Goal: Use online tool/utility: Utilize a website feature to perform a specific function

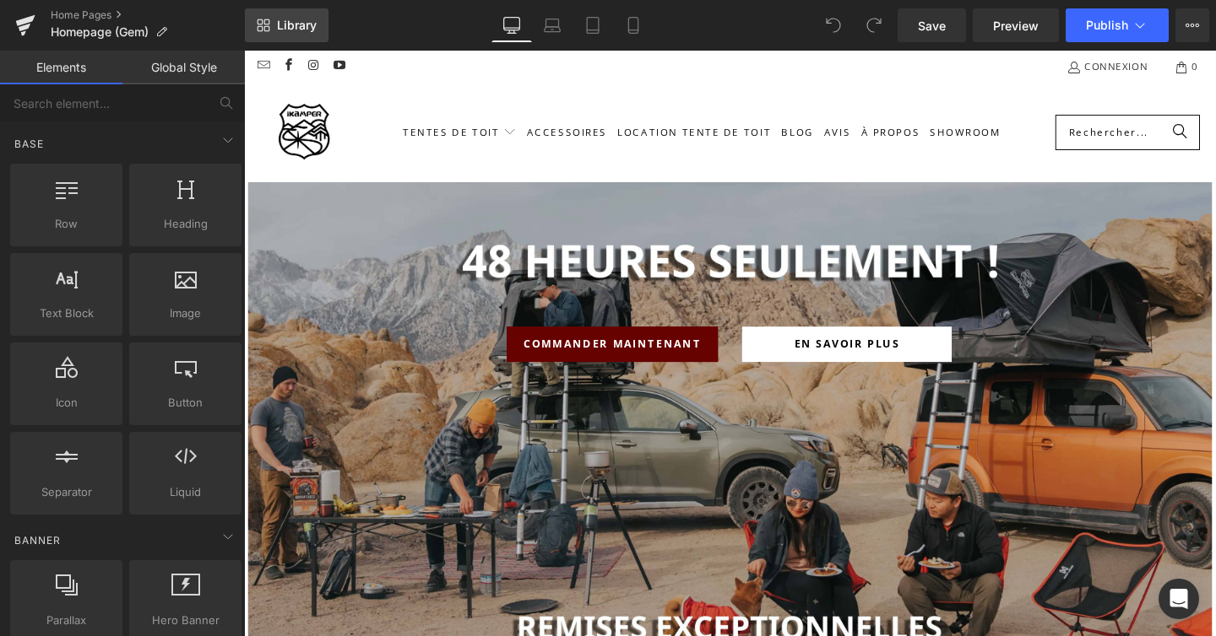
click at [301, 37] on link "Library" at bounding box center [287, 25] width 84 height 34
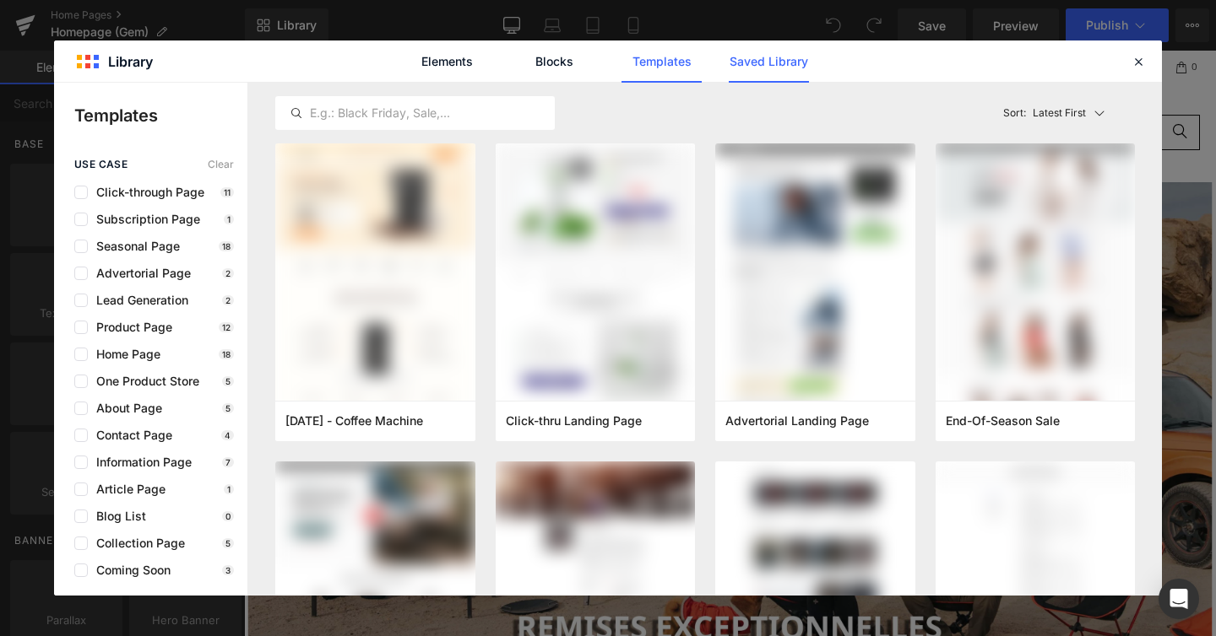
click at [730, 62] on link "Saved Library" at bounding box center [769, 62] width 80 height 42
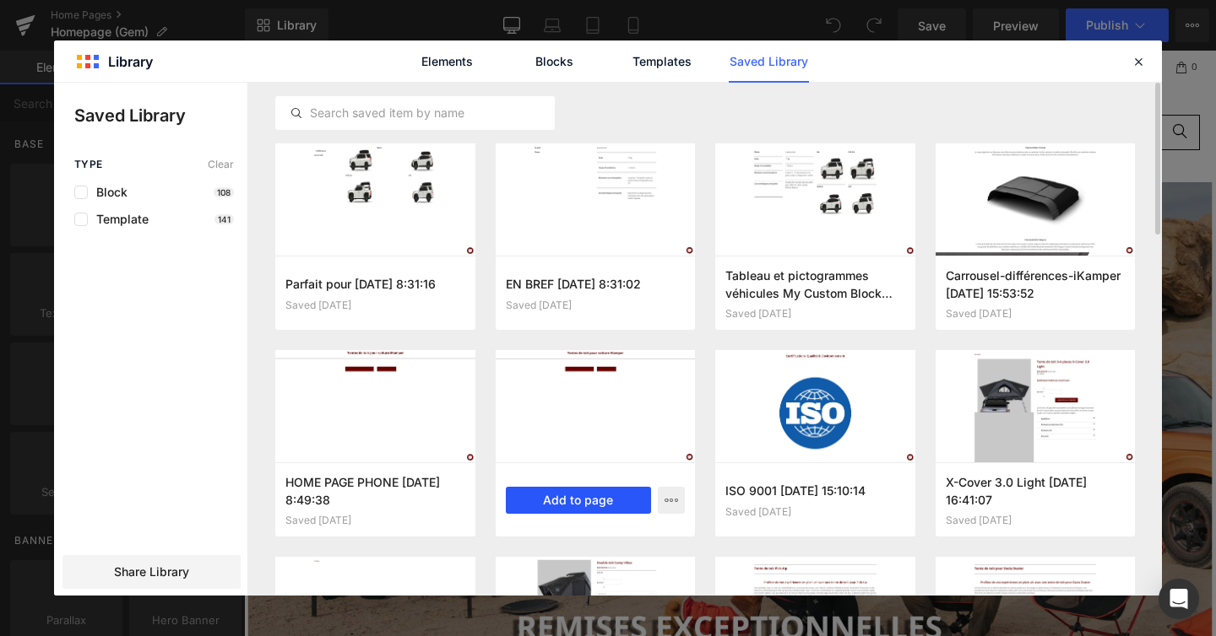
click at [550, 501] on button "Add to page" at bounding box center [579, 500] width 146 height 27
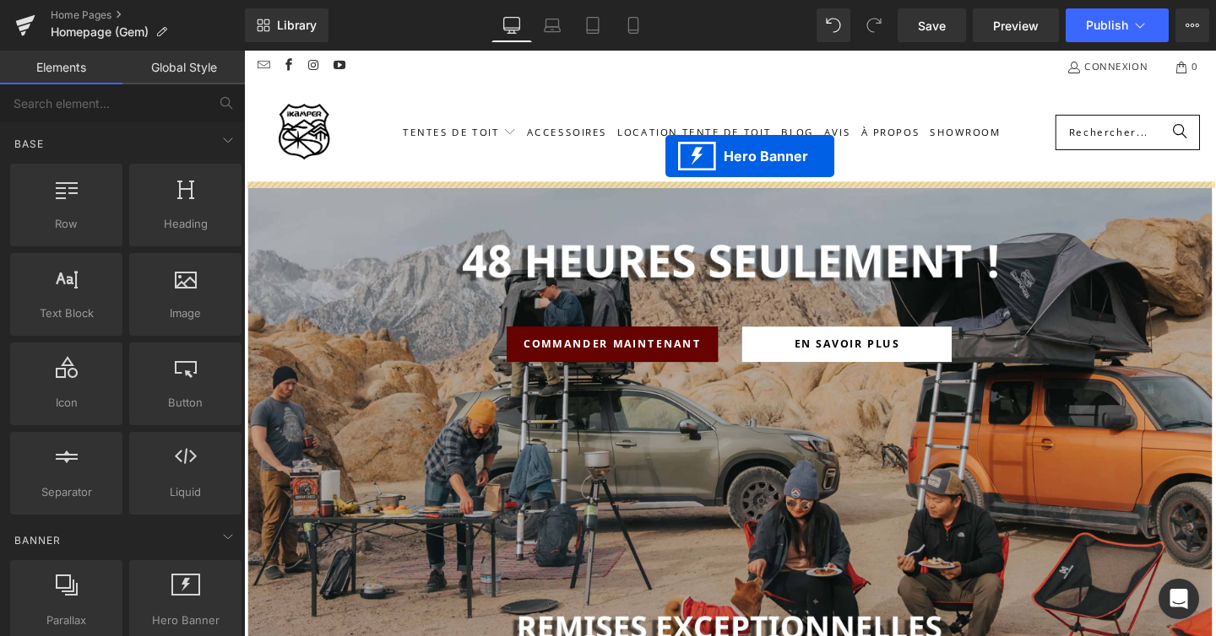
drag, startPoint x: 702, startPoint y: 144, endPoint x: 687, endPoint y: 161, distance: 22.7
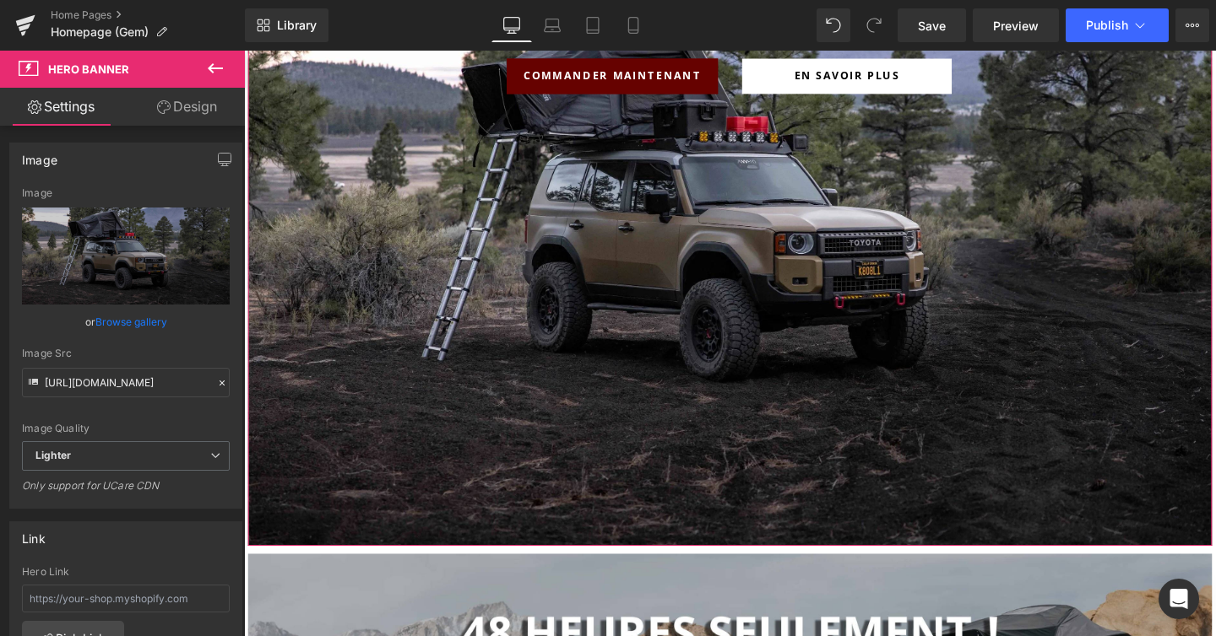
scroll to position [393, 0]
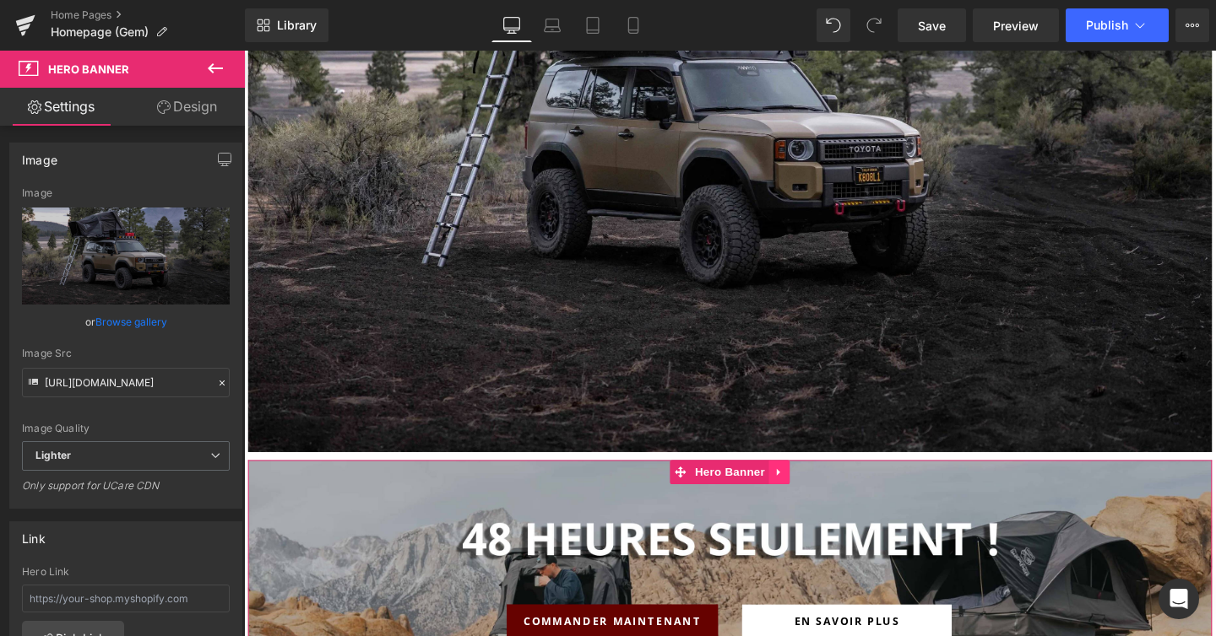
click at [806, 494] on icon at bounding box center [807, 494] width 12 height 13
click at [819, 494] on icon at bounding box center [818, 494] width 12 height 12
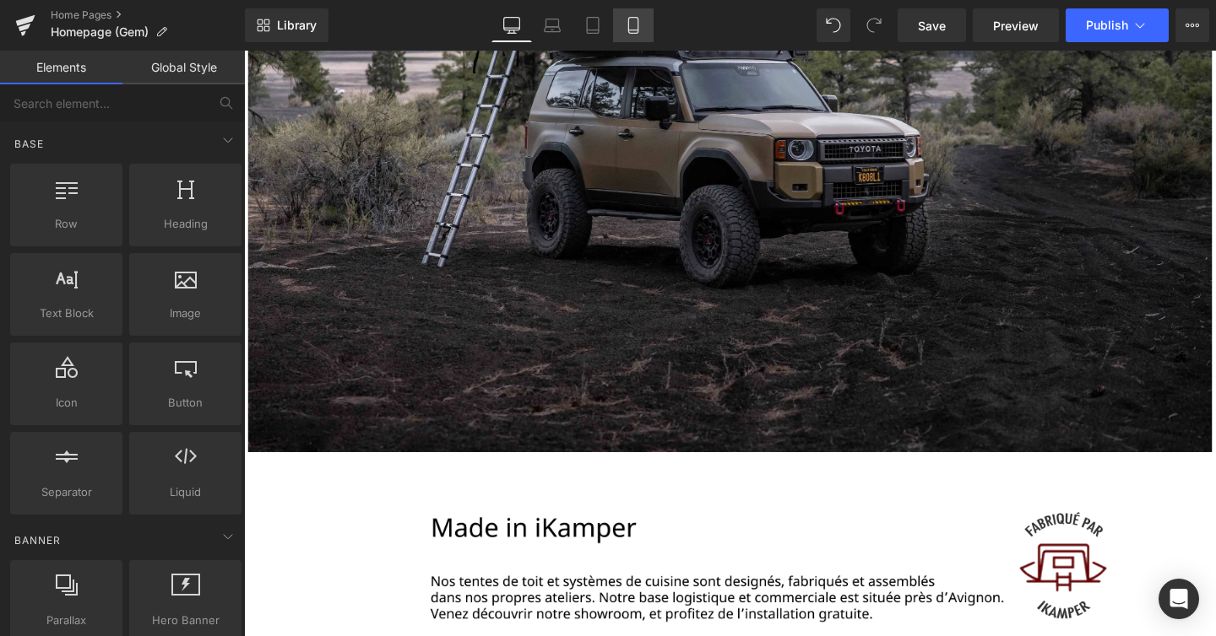
click at [642, 27] on link "Mobile" at bounding box center [633, 25] width 41 height 34
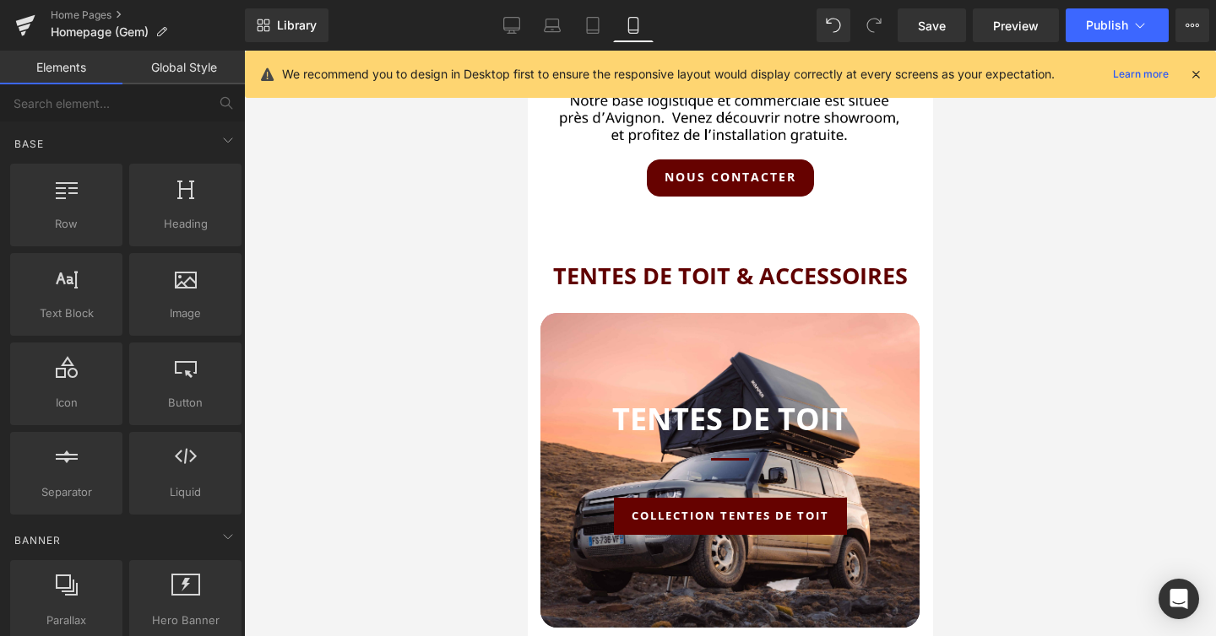
scroll to position [0, 0]
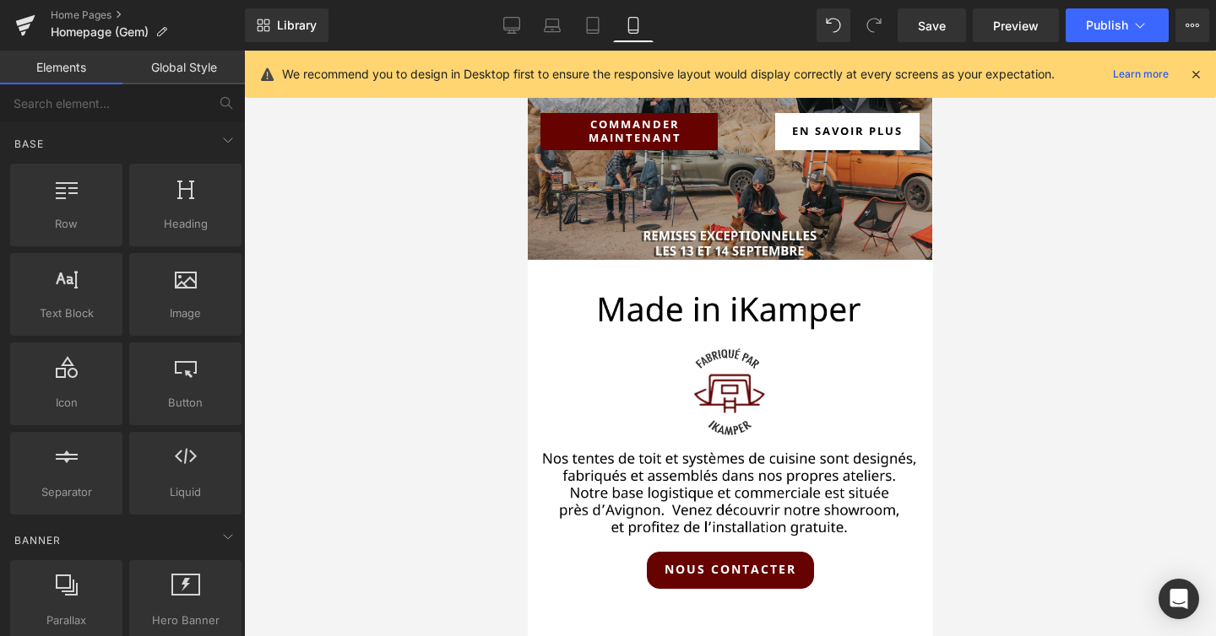
click at [1200, 72] on icon at bounding box center [1195, 74] width 15 height 15
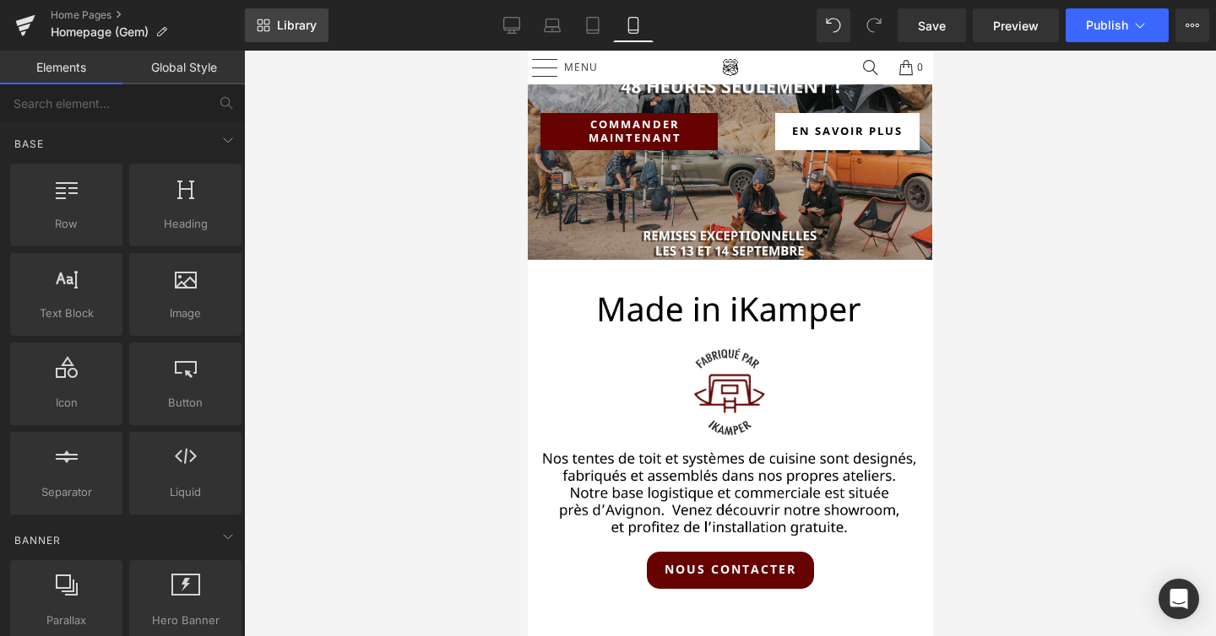
click at [277, 25] on span "Library" at bounding box center [297, 25] width 40 height 15
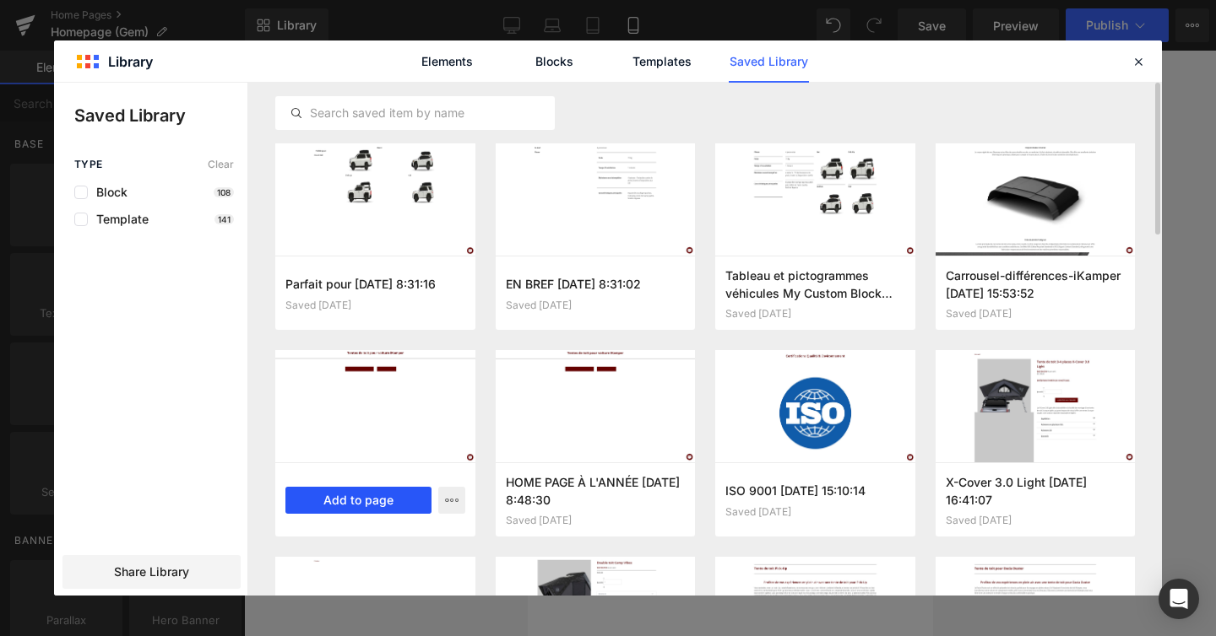
click at [382, 491] on button "Add to page" at bounding box center [358, 500] width 146 height 27
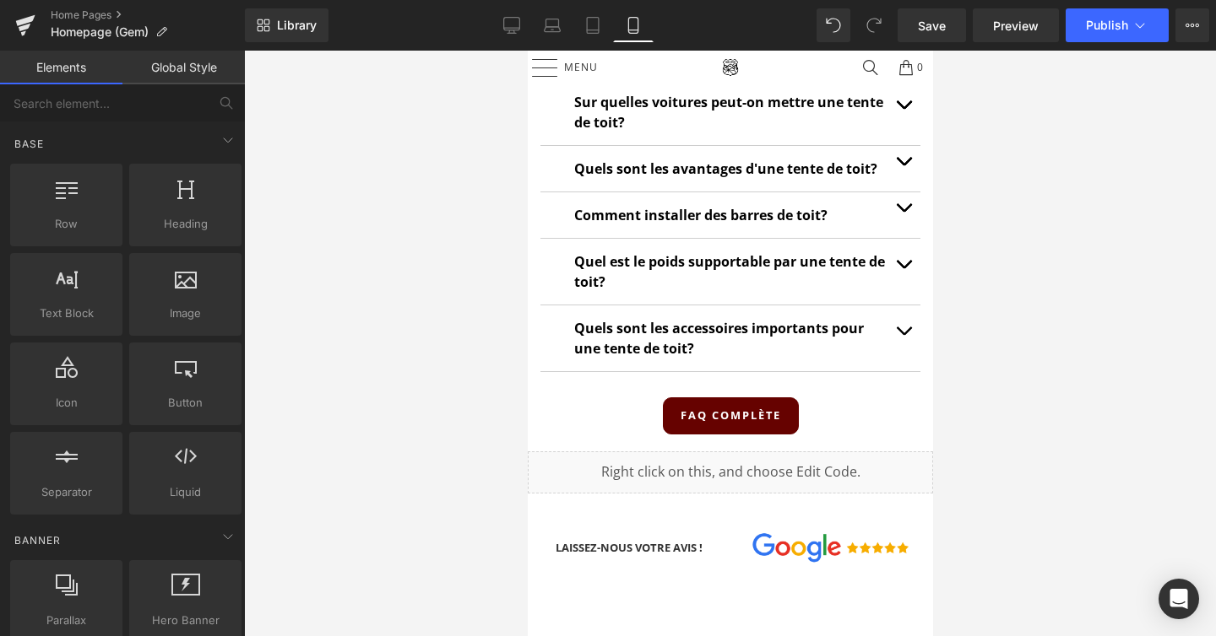
scroll to position [7493, 0]
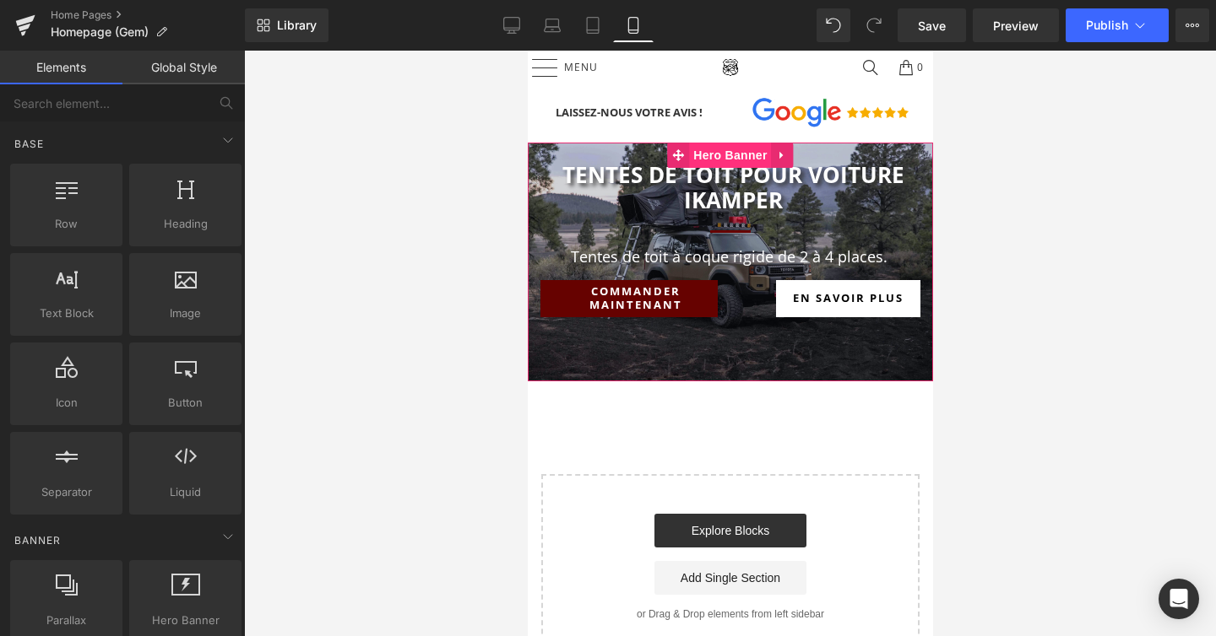
click at [730, 148] on span "Hero Banner" at bounding box center [729, 155] width 82 height 25
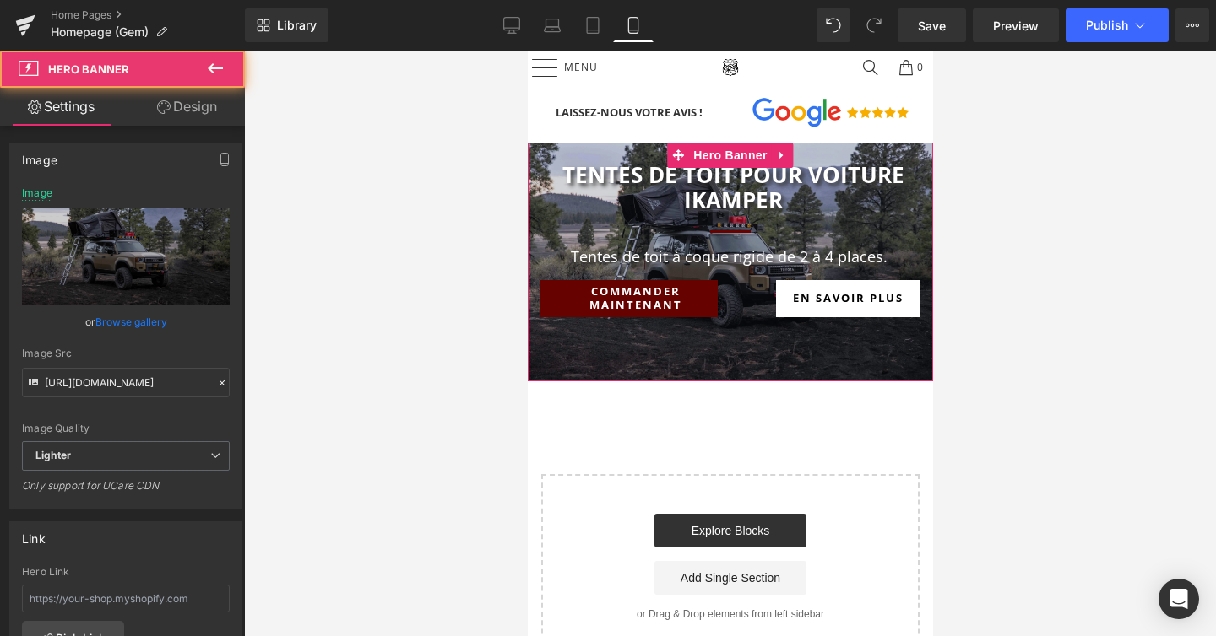
click at [213, 103] on link "Design" at bounding box center [187, 107] width 122 height 38
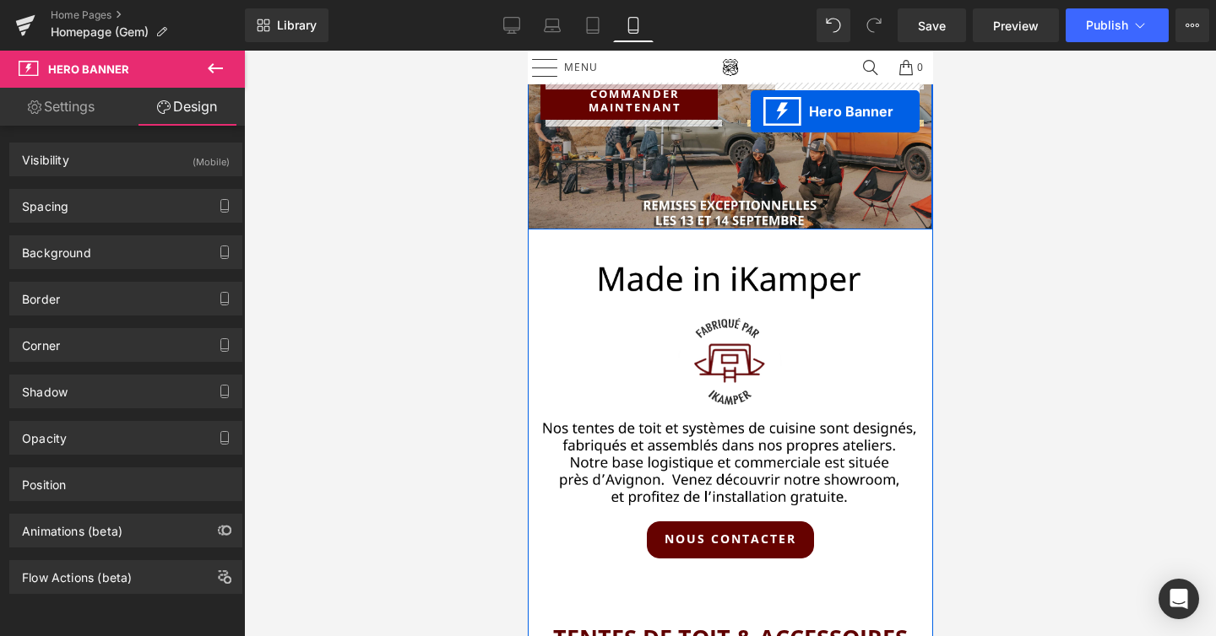
scroll to position [0, 0]
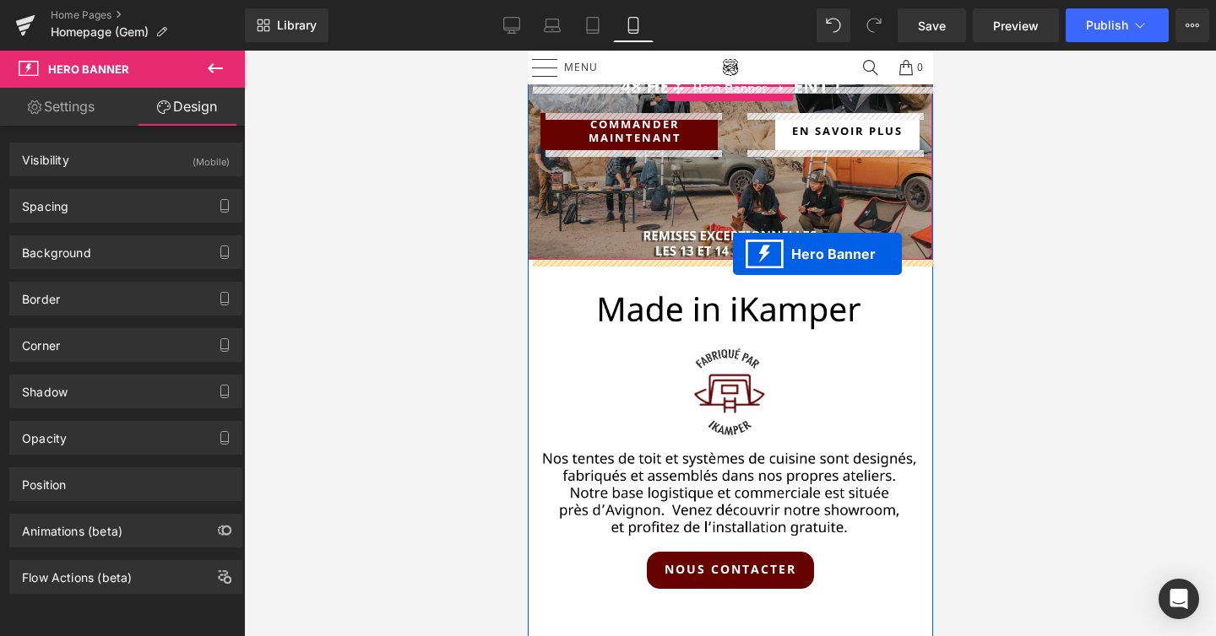
drag, startPoint x: 680, startPoint y: 148, endPoint x: 732, endPoint y: 254, distance: 118.2
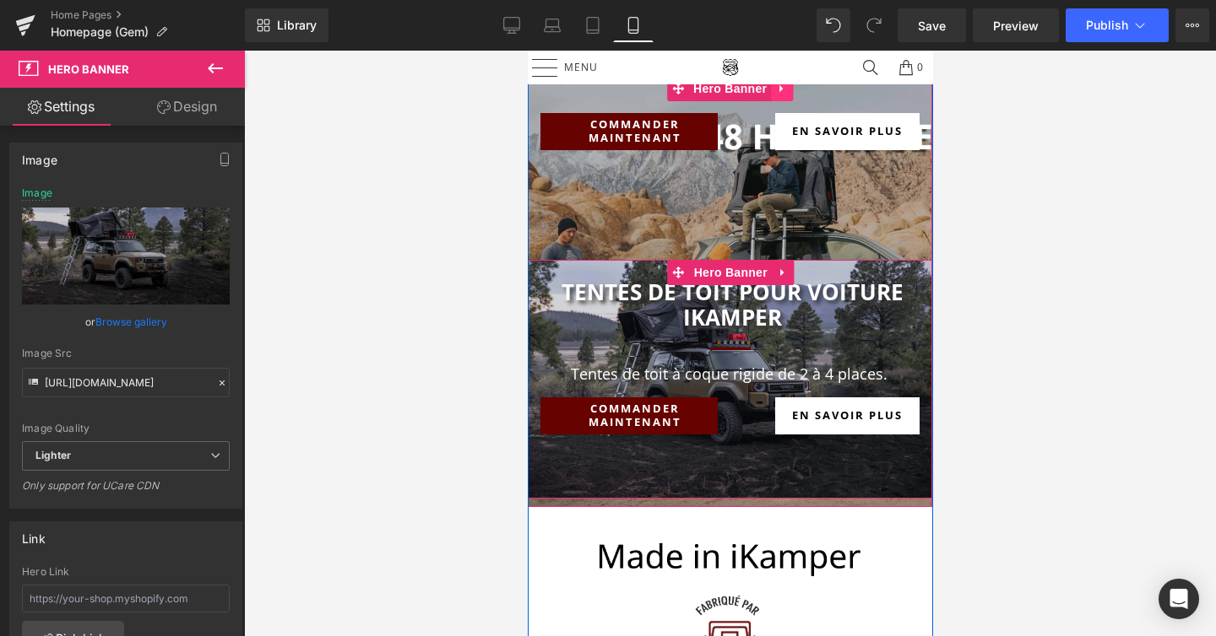
click at [780, 89] on icon at bounding box center [781, 89] width 12 height 13
click at [794, 89] on icon at bounding box center [792, 89] width 12 height 12
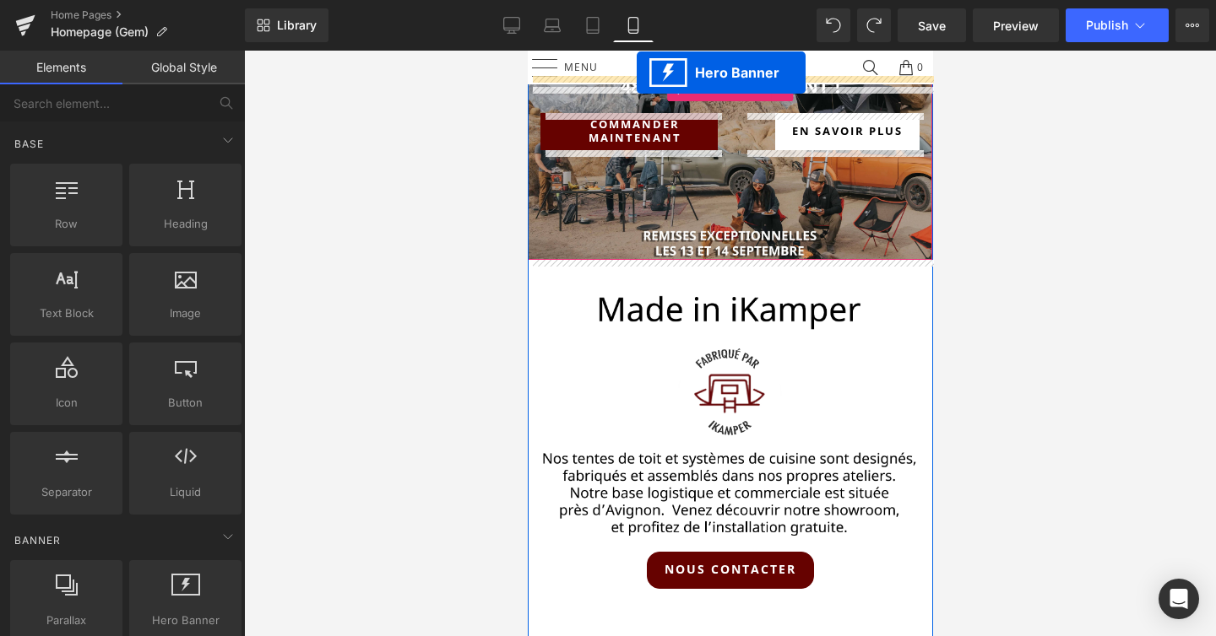
drag, startPoint x: 680, startPoint y: 258, endPoint x: 636, endPoint y: 73, distance: 191.0
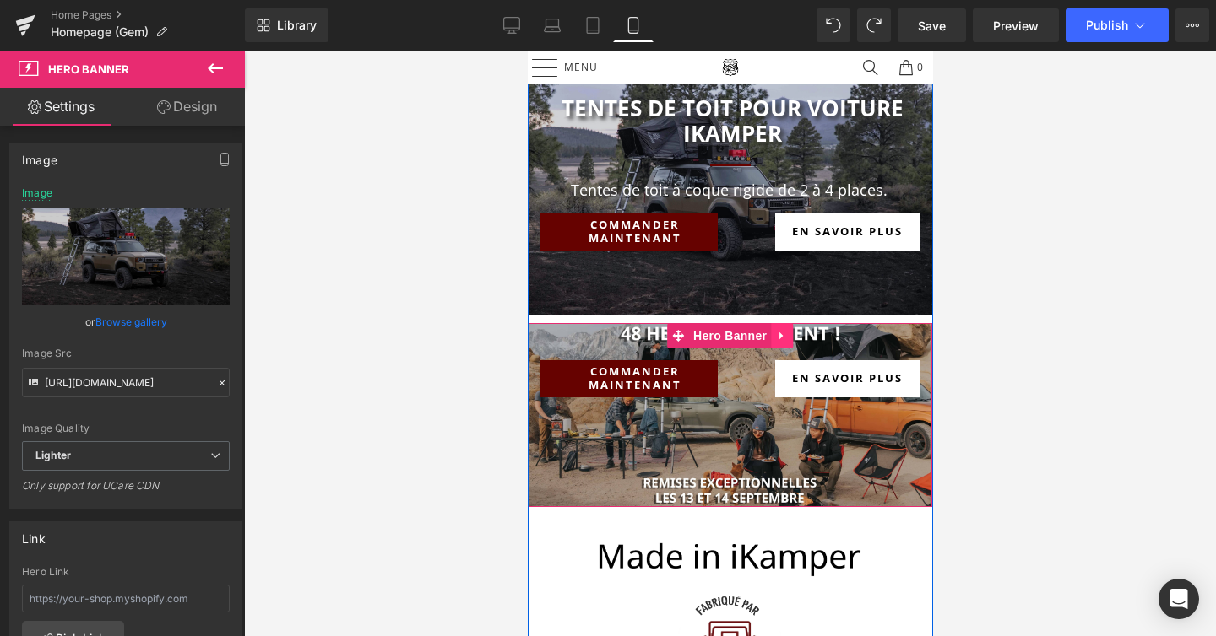
click at [781, 333] on icon at bounding box center [781, 335] width 12 height 13
click at [787, 328] on link at bounding box center [792, 335] width 22 height 25
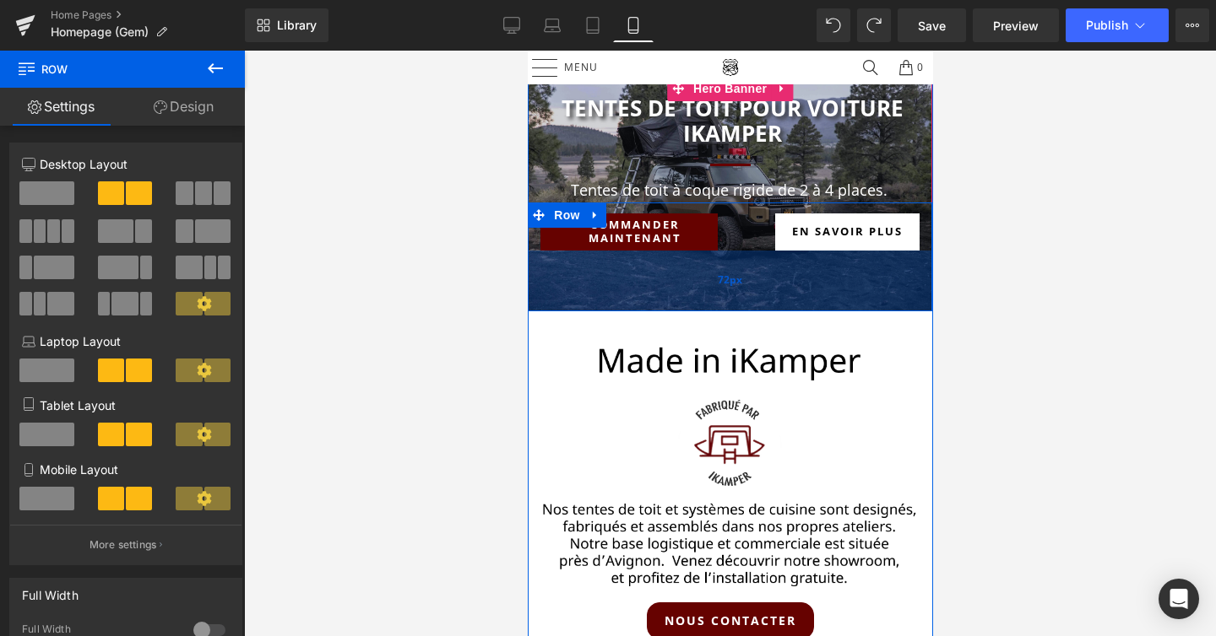
click at [707, 280] on div "72px" at bounding box center [729, 281] width 404 height 61
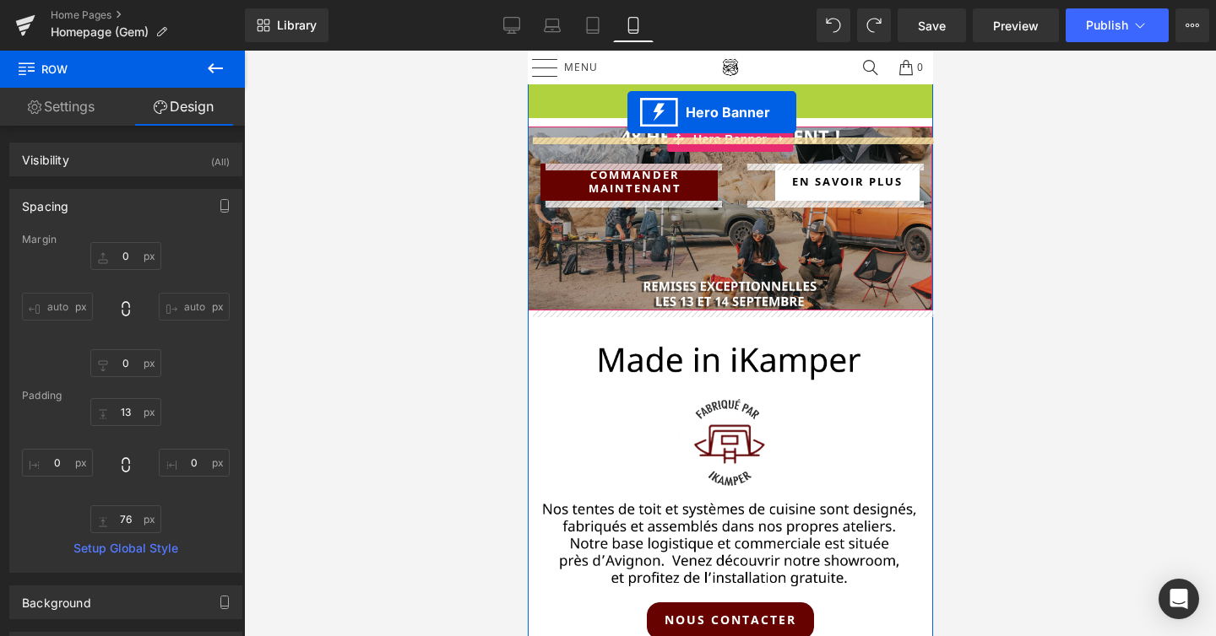
drag, startPoint x: 682, startPoint y: 90, endPoint x: 626, endPoint y: 111, distance: 59.6
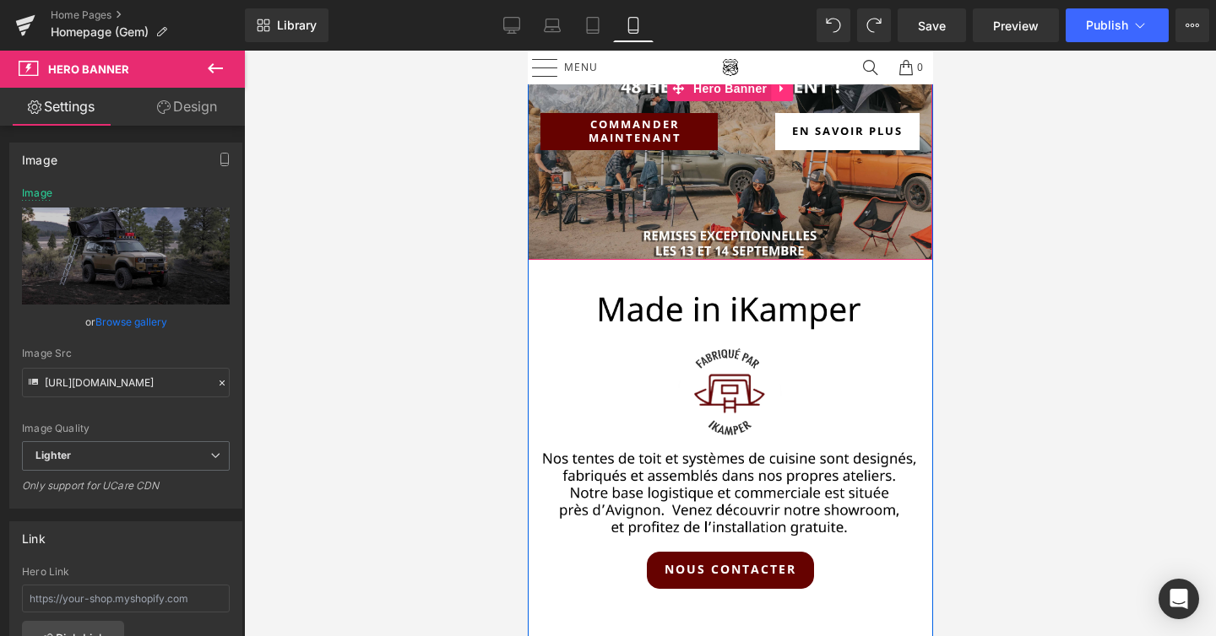
click at [778, 86] on icon at bounding box center [779, 89] width 3 height 8
click at [787, 89] on icon at bounding box center [792, 89] width 12 height 12
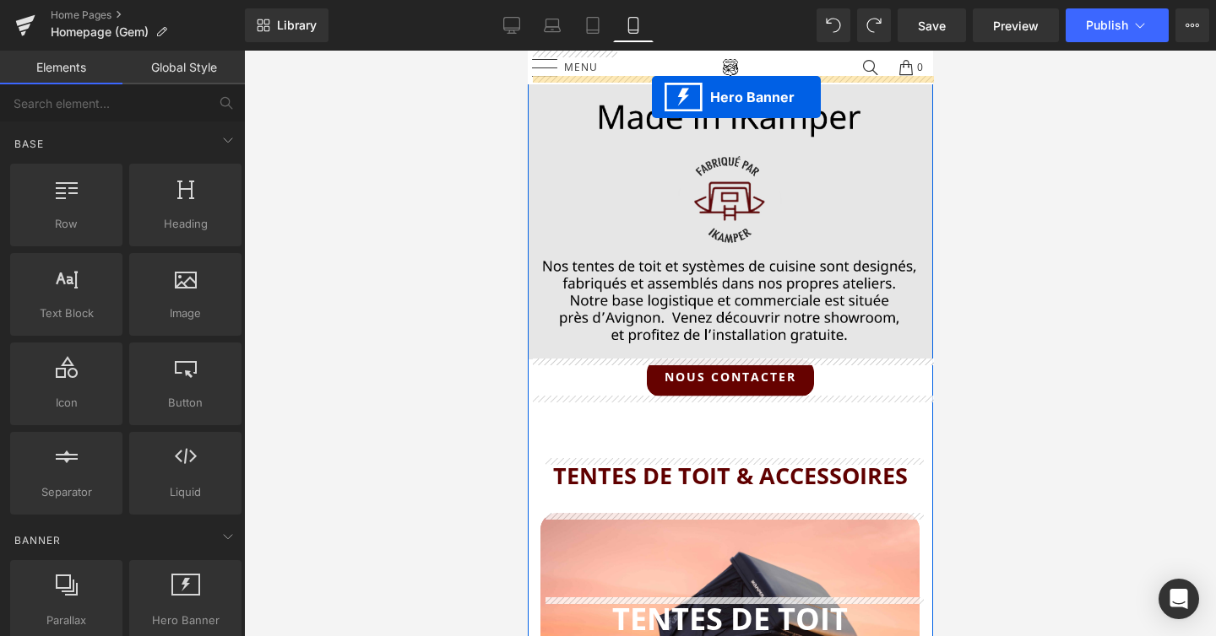
drag, startPoint x: 679, startPoint y: 310, endPoint x: 651, endPoint y: 98, distance: 213.7
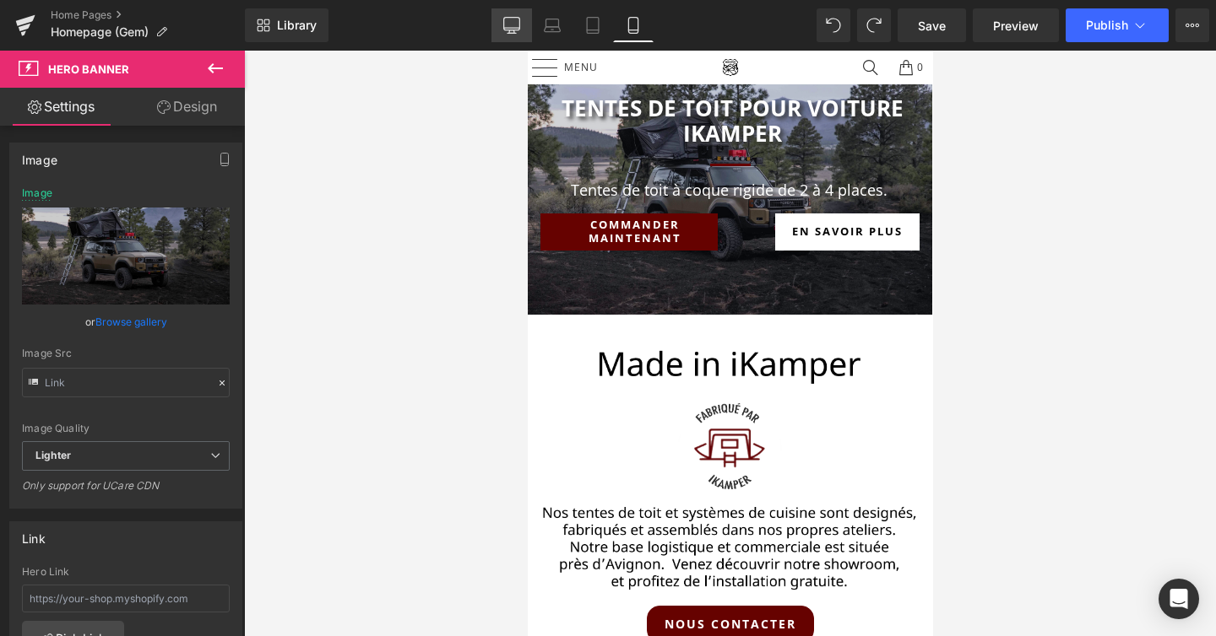
click at [517, 27] on icon at bounding box center [511, 25] width 17 height 17
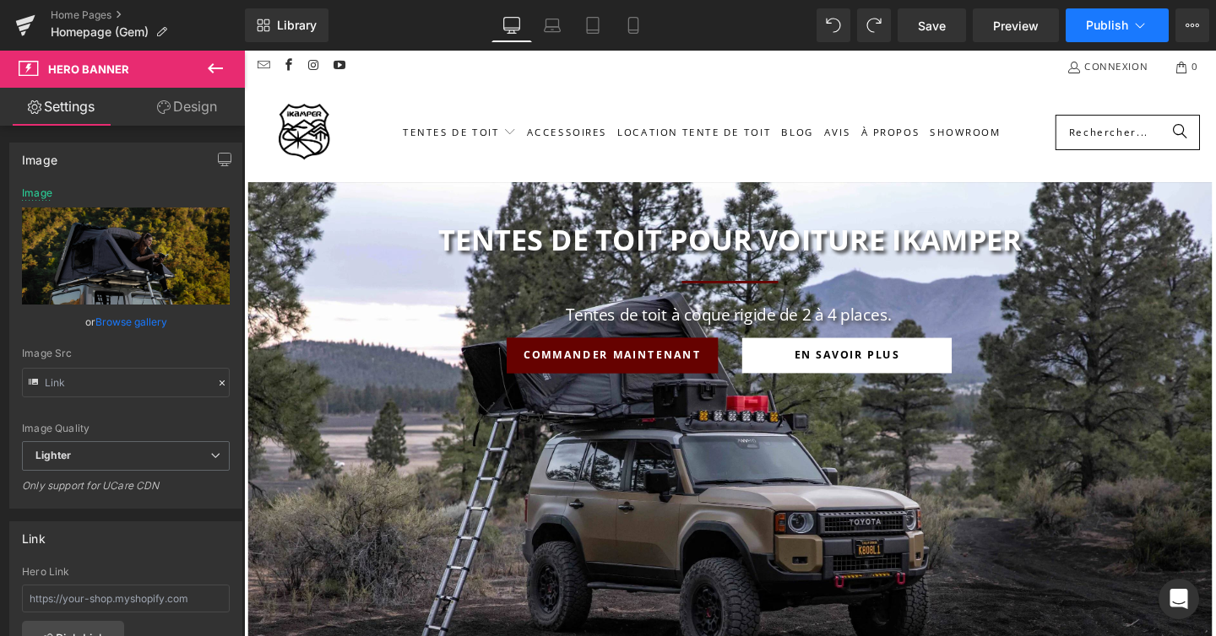
click at [1143, 28] on icon at bounding box center [1139, 25] width 17 height 17
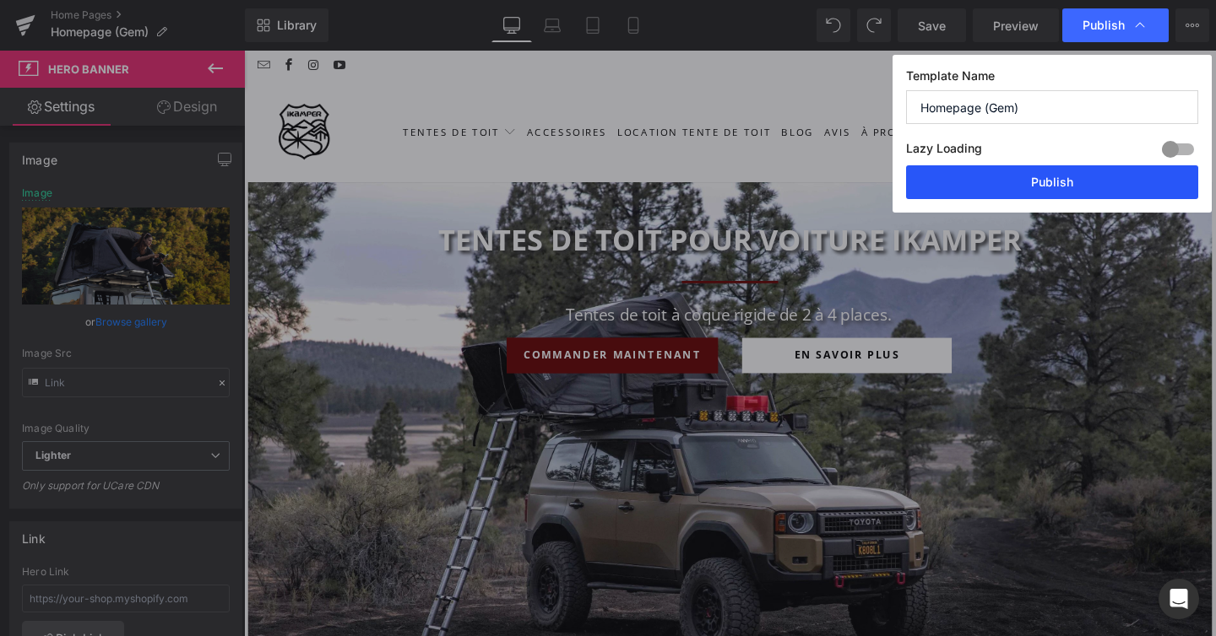
drag, startPoint x: 1096, startPoint y: 176, endPoint x: 497, endPoint y: 4, distance: 622.6
click at [1096, 176] on button "Publish" at bounding box center [1052, 182] width 292 height 34
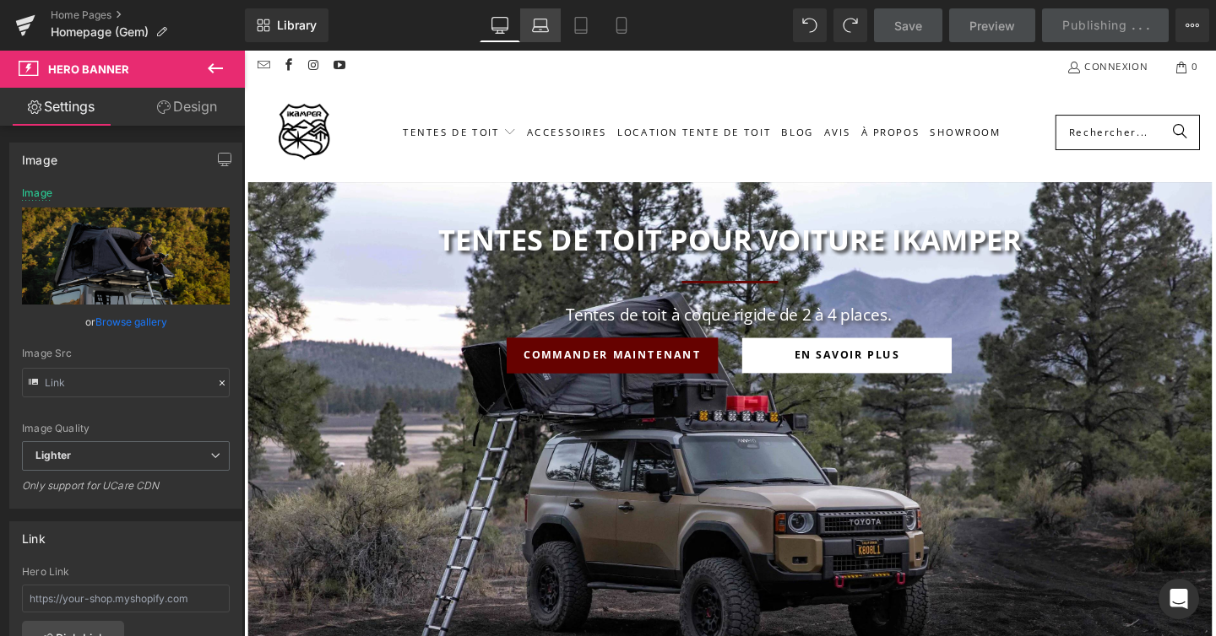
click at [553, 27] on link "Laptop" at bounding box center [540, 25] width 41 height 34
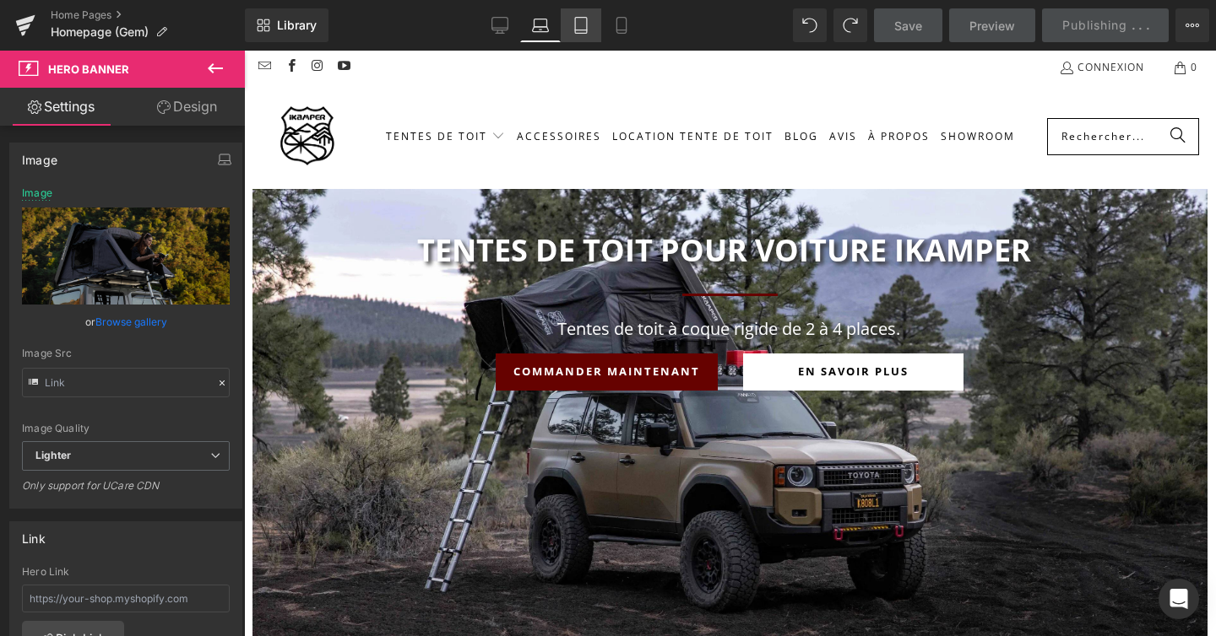
click at [576, 25] on icon at bounding box center [580, 25] width 17 height 17
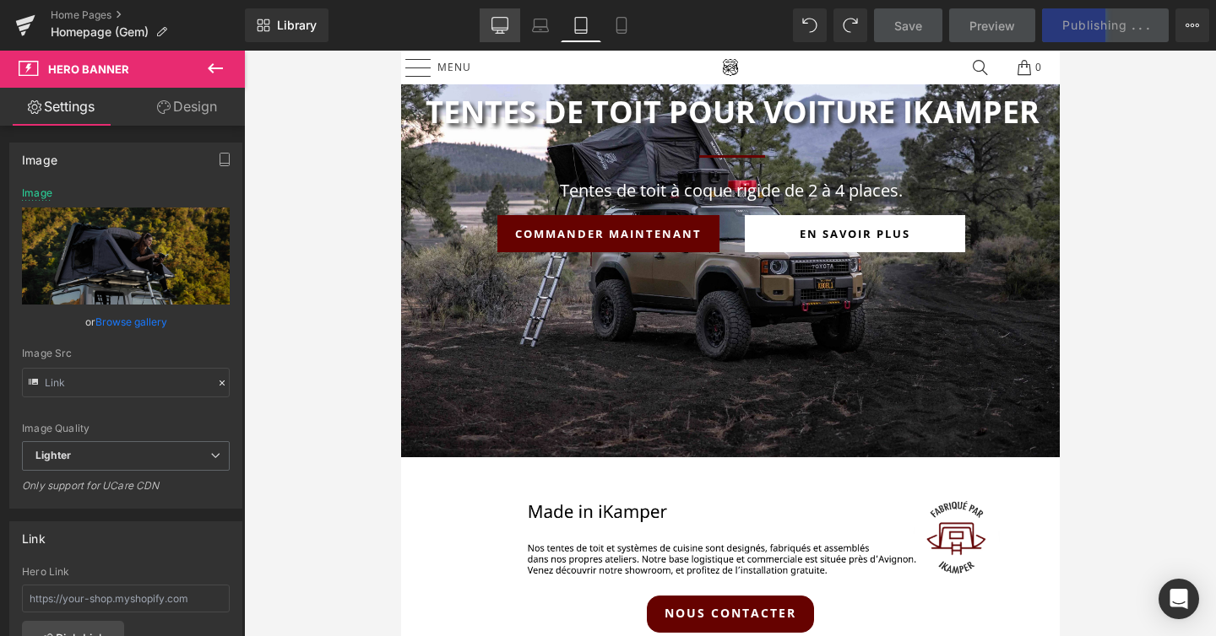
click at [501, 18] on icon at bounding box center [499, 24] width 16 height 13
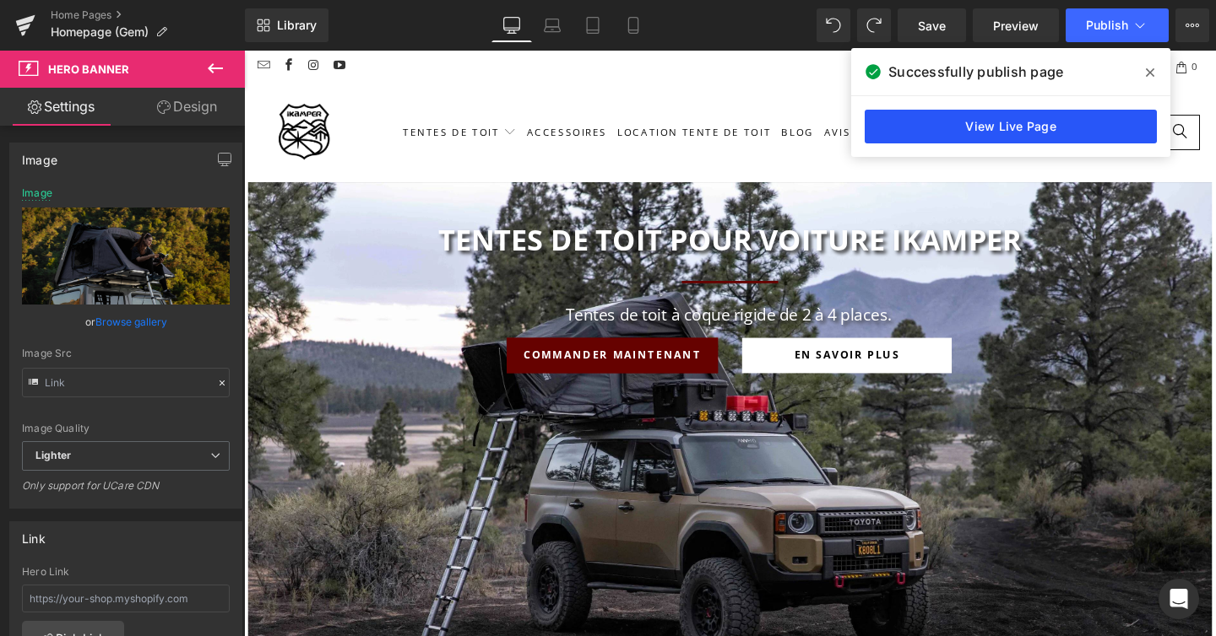
click at [972, 125] on link "View Live Page" at bounding box center [1010, 127] width 292 height 34
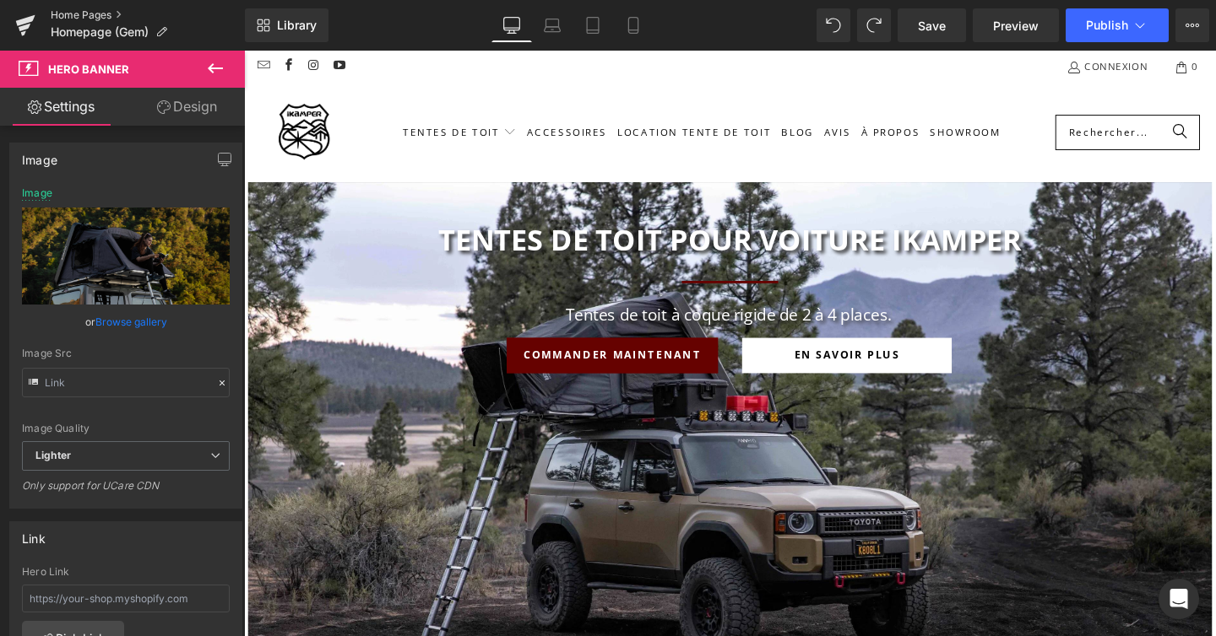
click at [96, 16] on link "Home Pages" at bounding box center [148, 15] width 194 height 14
